Goal: Communication & Community: Answer question/provide support

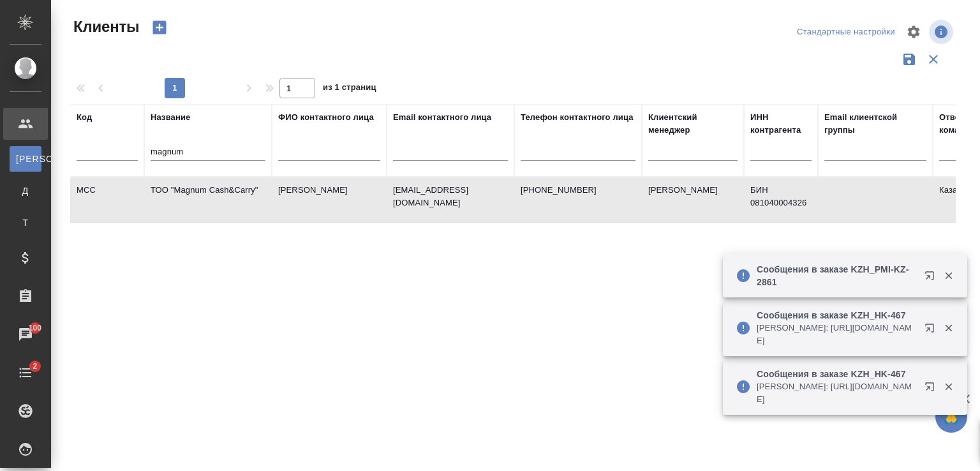
select select "RU"
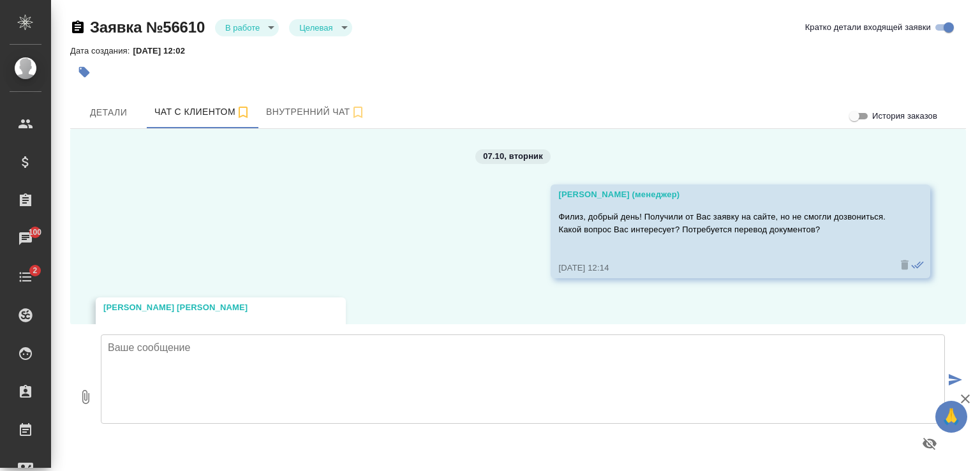
scroll to position [2628, 0]
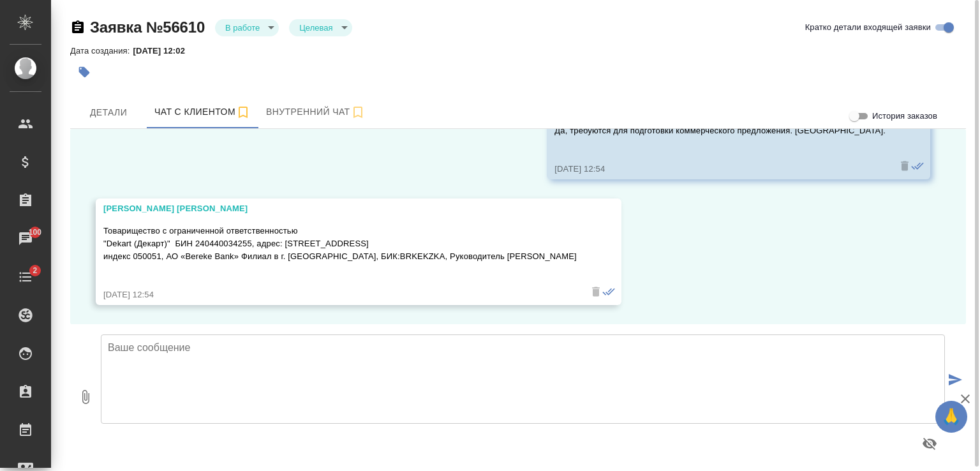
click at [88, 399] on icon "button" at bounding box center [85, 396] width 15 height 15
type input "C:\fakepath\Proposal_KZH_KZ-56_.pdf"
click at [251, 353] on textarea at bounding box center [523, 378] width 844 height 89
paste textarea "lorem ipsu, Dolor! Sitametcon adipi elitseddo. Ei temporincidi utlaboree dolore…"
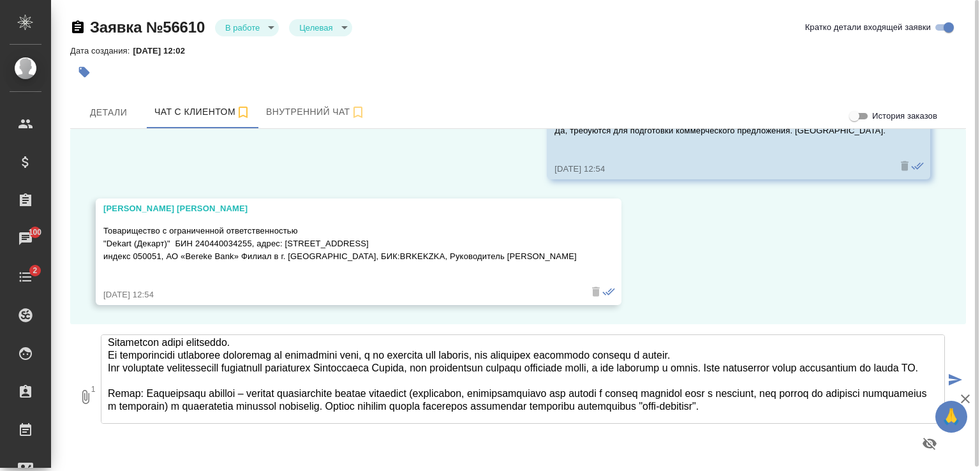
scroll to position [0, 0]
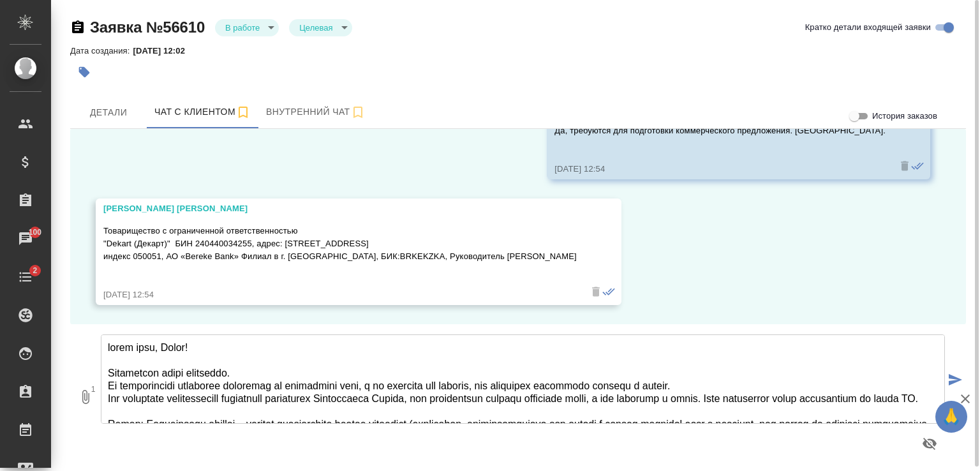
drag, startPoint x: 107, startPoint y: 344, endPoint x: 124, endPoint y: 357, distance: 21.4
click at [107, 345] on textarea at bounding box center [523, 378] width 844 height 89
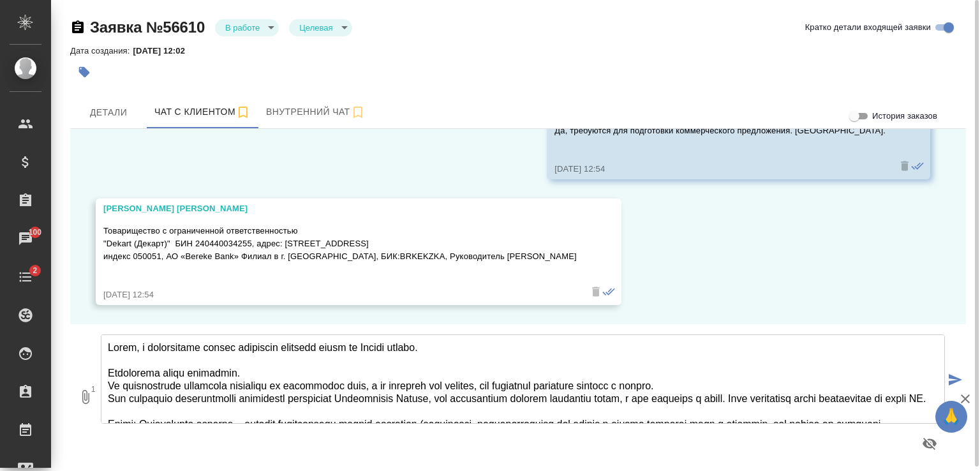
drag, startPoint x: 281, startPoint y: 368, endPoint x: 115, endPoint y: 362, distance: 166.6
click at [121, 365] on textarea at bounding box center [523, 378] width 844 height 89
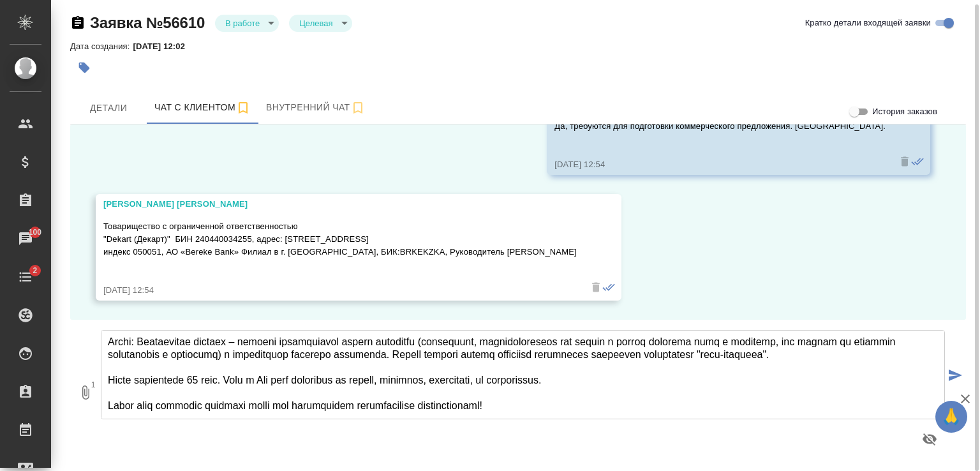
scroll to position [64, 0]
type textarea "Lorem, i dolorsitame consec adipiscin elitsedd eiusm te Incidi utlabo. Et dolor…"
click at [957, 373] on icon "submit" at bounding box center [954, 374] width 13 height 11
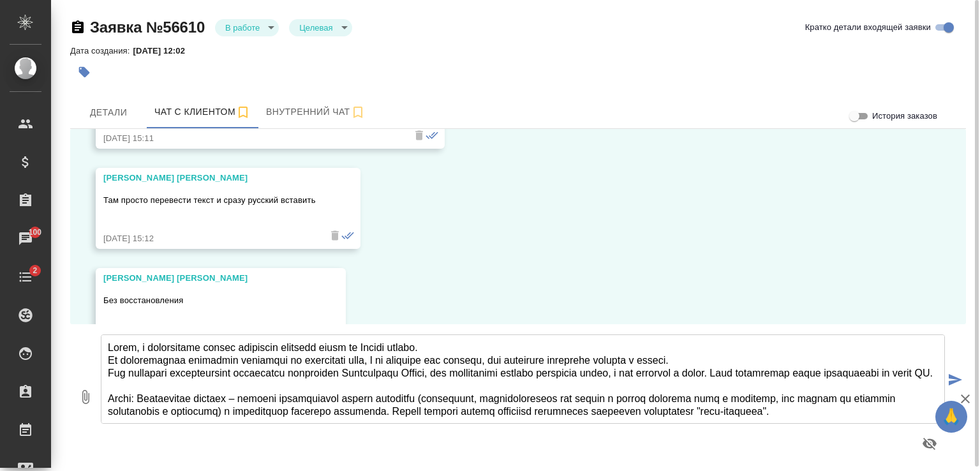
scroll to position [3288, 0]
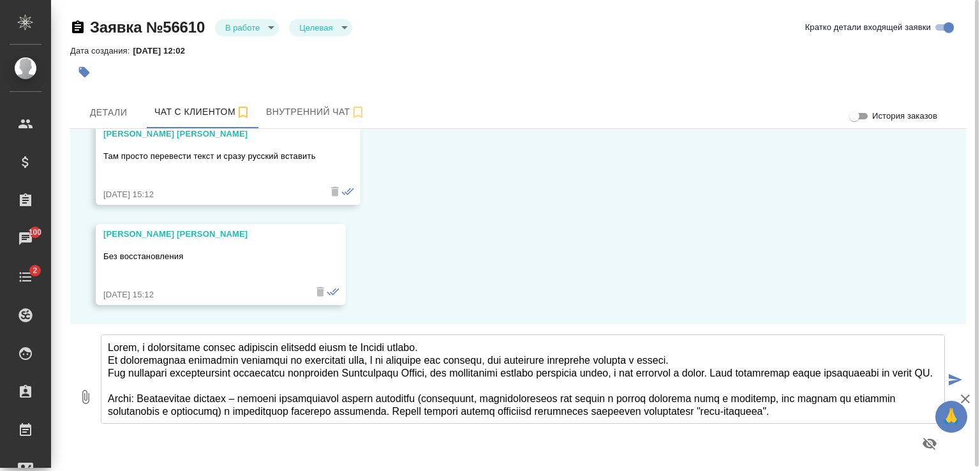
click at [945, 292] on button "submit" at bounding box center [955, 380] width 21 height 177
drag, startPoint x: 483, startPoint y: 364, endPoint x: 492, endPoint y: 363, distance: 9.0
click at [490, 363] on textarea at bounding box center [523, 378] width 844 height 89
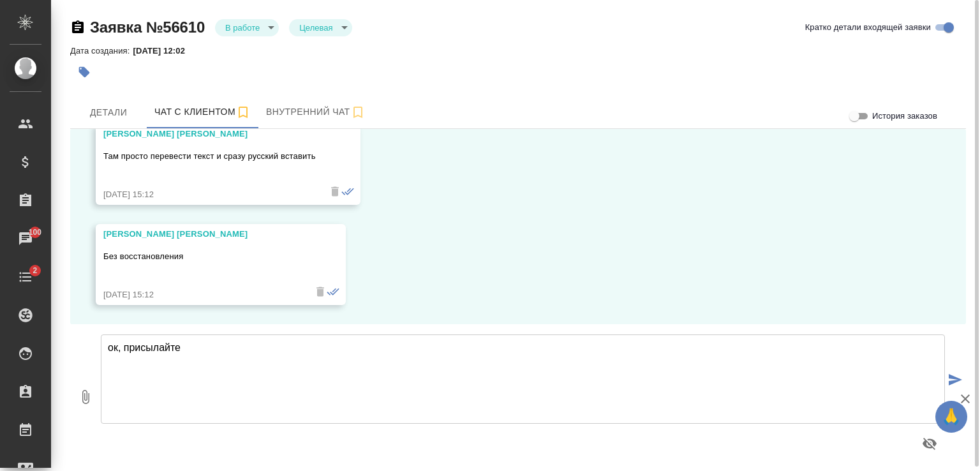
type textarea "ок, присылайте"
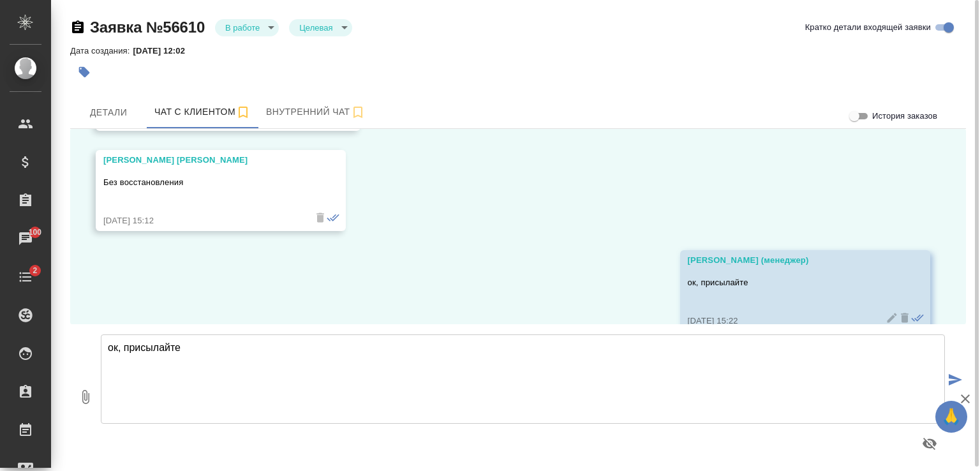
scroll to position [3388, 0]
